Goal: Task Accomplishment & Management: Manage account settings

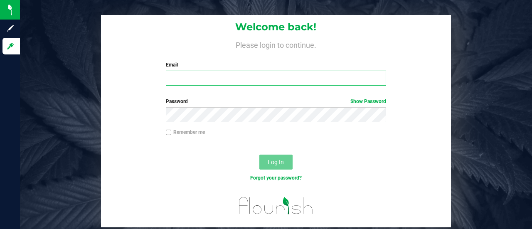
type input "[EMAIL_ADDRESS][DOMAIN_NAME]"
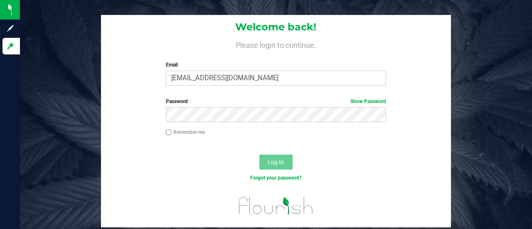
click at [244, 125] on div "Password Show Password" at bounding box center [275, 113] width 349 height 31
click at [341, 144] on div at bounding box center [276, 144] width 175 height 0
click at [281, 164] on span "Log In" at bounding box center [276, 162] width 16 height 7
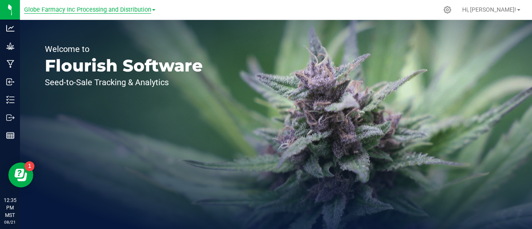
drag, startPoint x: 70, startPoint y: 8, endPoint x: 71, endPoint y: 12, distance: 4.2
click at [71, 8] on span "Globe Farmacy Inc Processing and Distribution" at bounding box center [87, 9] width 127 height 7
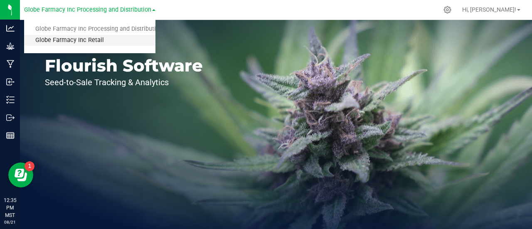
click at [68, 43] on link "Globe Farmacy Inc Retail" at bounding box center [89, 40] width 131 height 11
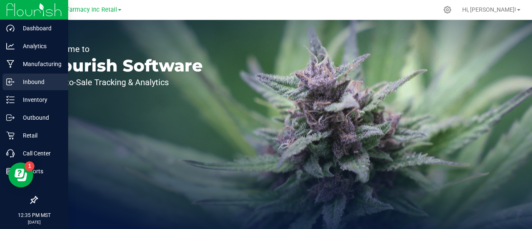
click at [17, 78] on p "Inbound" at bounding box center [40, 82] width 50 height 10
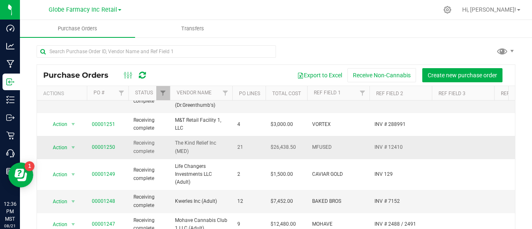
scroll to position [83, 0]
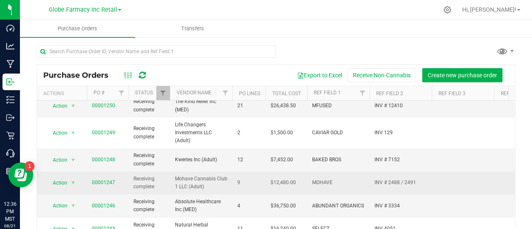
drag, startPoint x: 297, startPoint y: 186, endPoint x: 290, endPoint y: 188, distance: 7.8
click at [290, 188] on td "$12,480.00" at bounding box center [286, 183] width 42 height 23
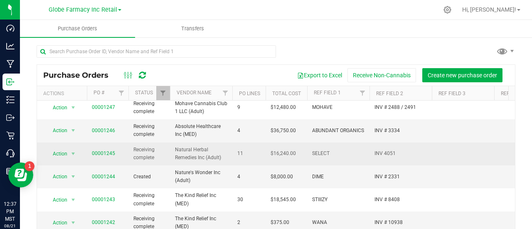
scroll to position [166, 0]
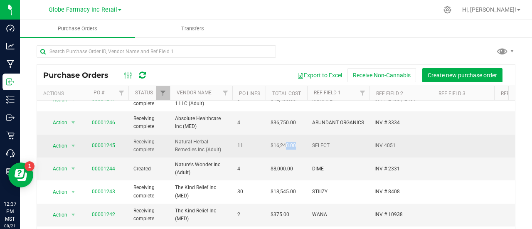
drag, startPoint x: 294, startPoint y: 142, endPoint x: 285, endPoint y: 143, distance: 8.8
click at [285, 143] on span "$16,240.00" at bounding box center [282, 146] width 25 height 8
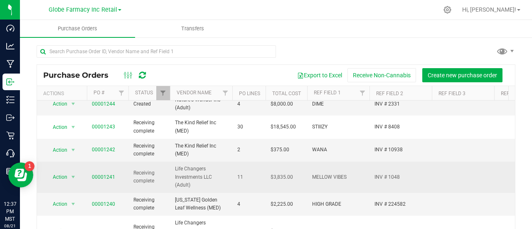
scroll to position [249, 0]
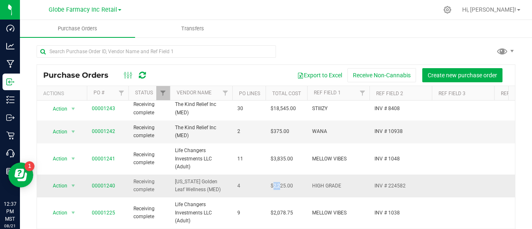
drag, startPoint x: 278, startPoint y: 184, endPoint x: 272, endPoint y: 184, distance: 6.7
click at [272, 184] on span "$2,225.00" at bounding box center [281, 186] width 22 height 8
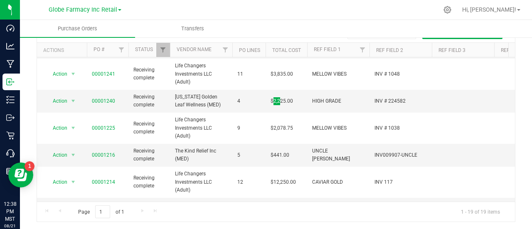
scroll to position [332, 0]
